Goal: Use online tool/utility: Utilize a website feature to perform a specific function

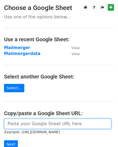
click at [22, 121] on input "url" at bounding box center [57, 124] width 107 height 10
paste input "[URL][DOMAIN_NAME]"
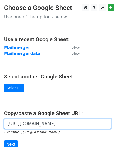
scroll to position [72, 0]
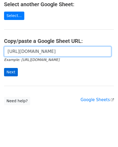
type input "[URL][DOMAIN_NAME]"
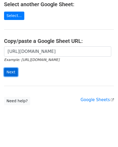
scroll to position [0, 0]
click at [11, 69] on input "Next" at bounding box center [11, 72] width 14 height 8
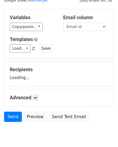
scroll to position [40, 0]
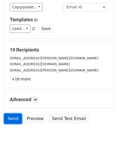
click at [12, 117] on link "Send" at bounding box center [13, 118] width 18 height 10
